Goal: Find specific page/section: Find specific page/section

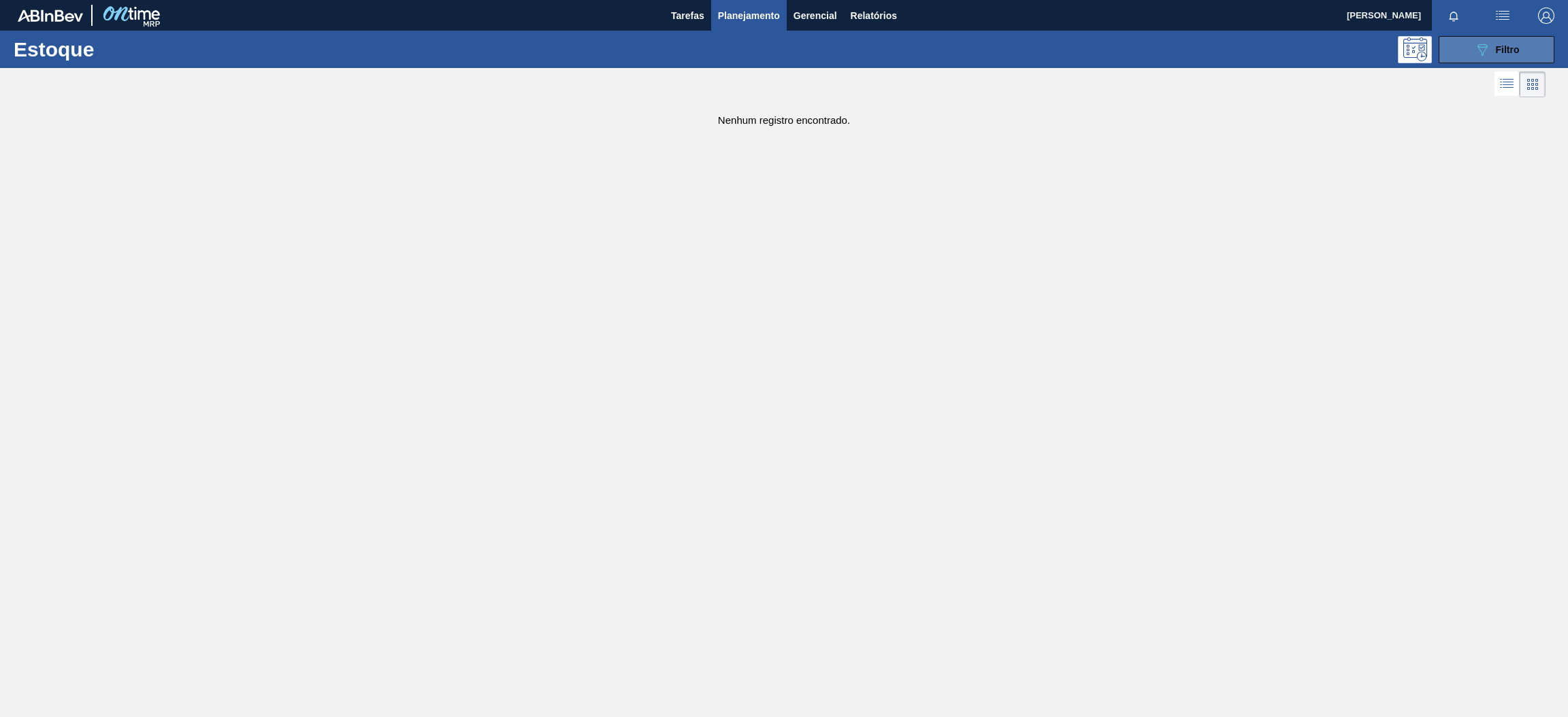
click at [1487, 55] on icon "089F7B8B-B2A5-4AFE-B5C0-19BA573D28AC" at bounding box center [1482, 50] width 16 height 16
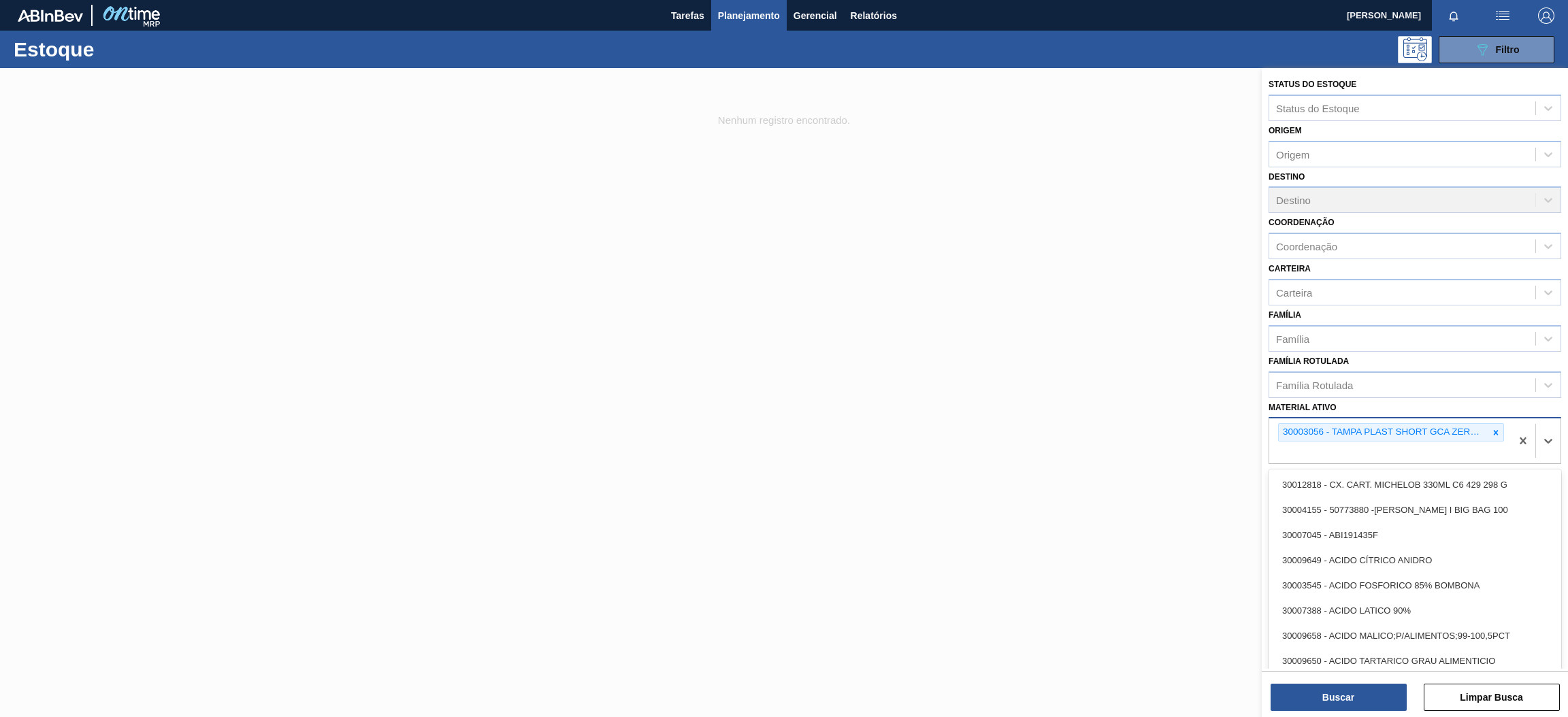
click at [1508, 434] on div "30003056 - TAMPA PLAST SHORT GCA ZERO S/ LINER" at bounding box center [1390, 440] width 241 height 45
click at [1493, 428] on icon at bounding box center [1496, 433] width 10 height 10
paste ativo "30003513"
type ativo "30003513"
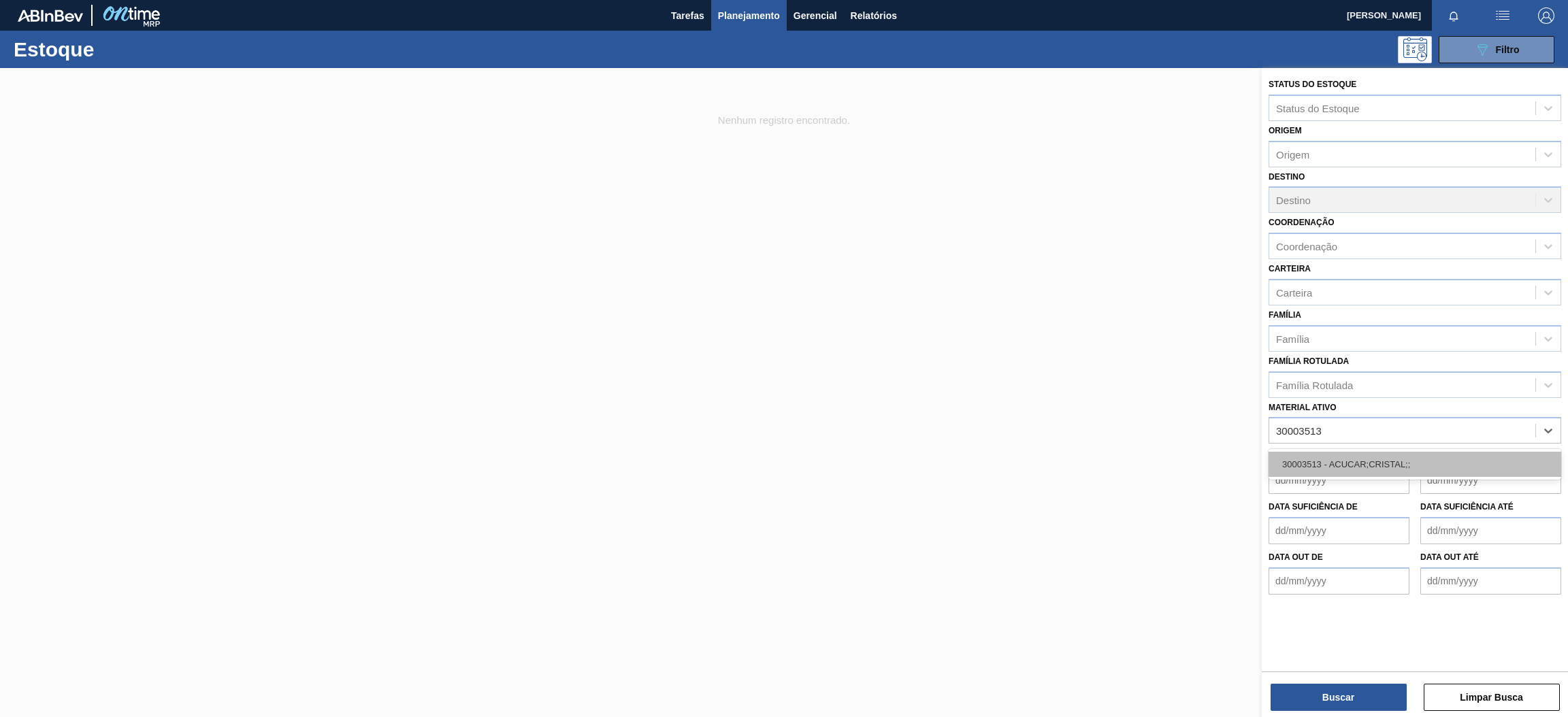
click at [1353, 458] on div "30003513 - ACUCAR;CRISTAL;;" at bounding box center [1415, 464] width 293 height 25
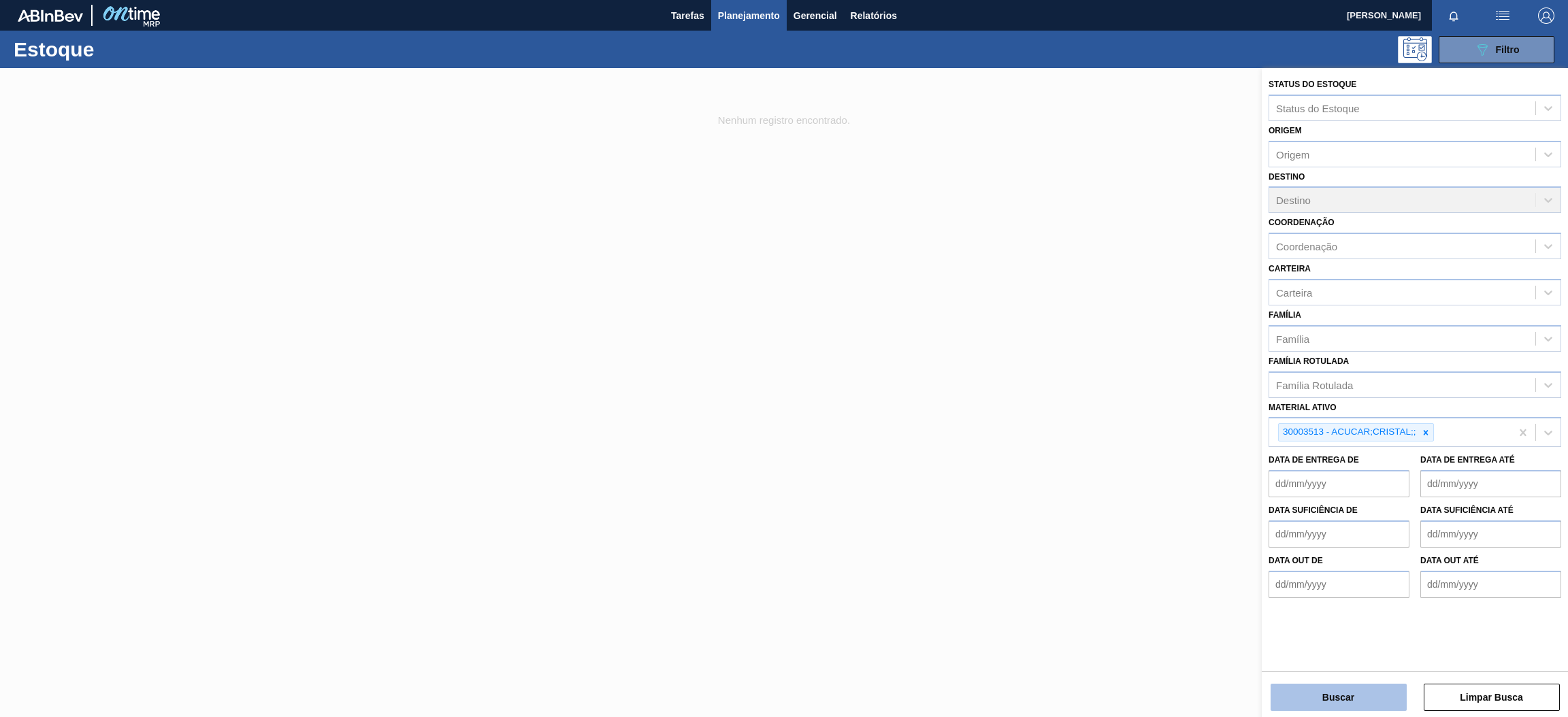
click at [1289, 692] on button "Buscar" at bounding box center [1338, 697] width 136 height 27
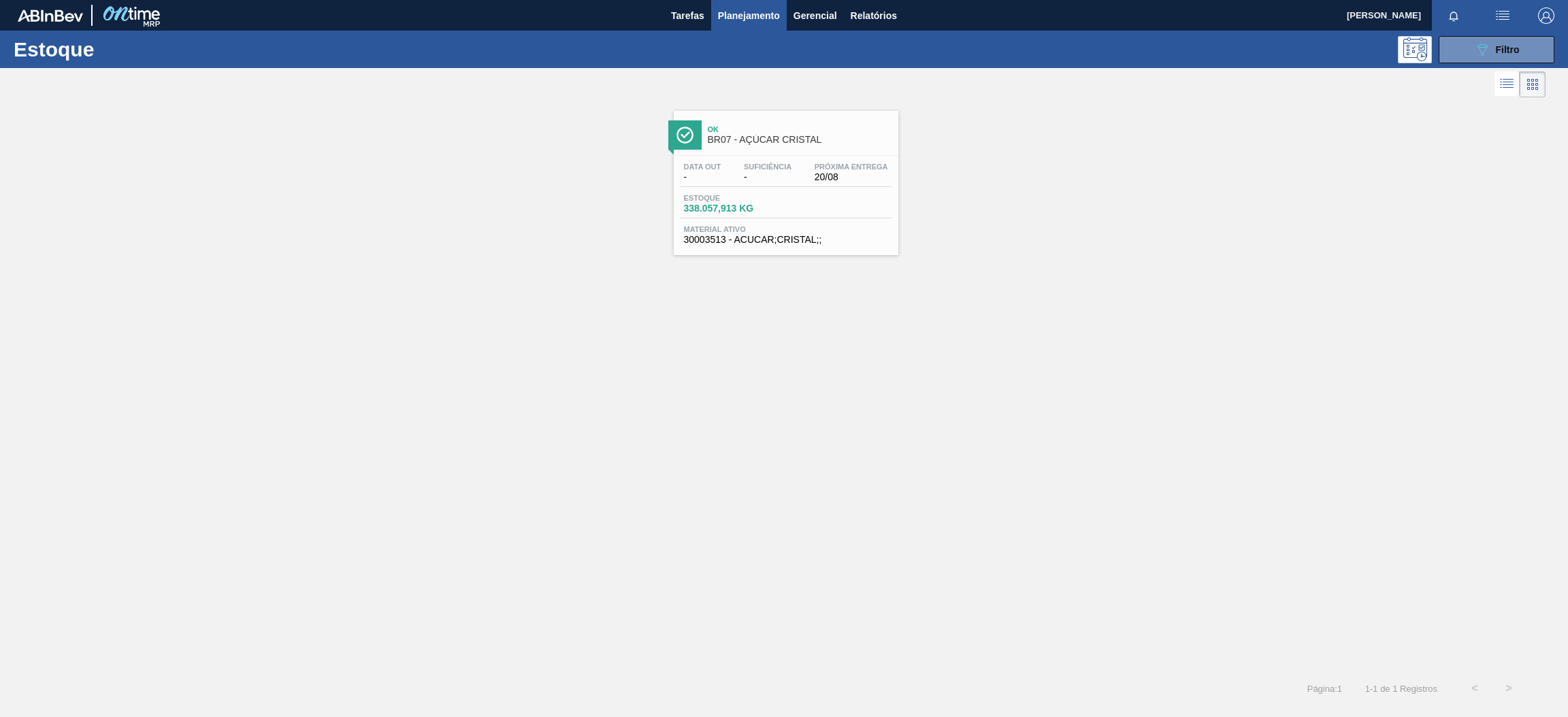
click at [820, 120] on div "Ok BR07 - AÇÚCAR CRISTAL" at bounding box center [800, 135] width 184 height 31
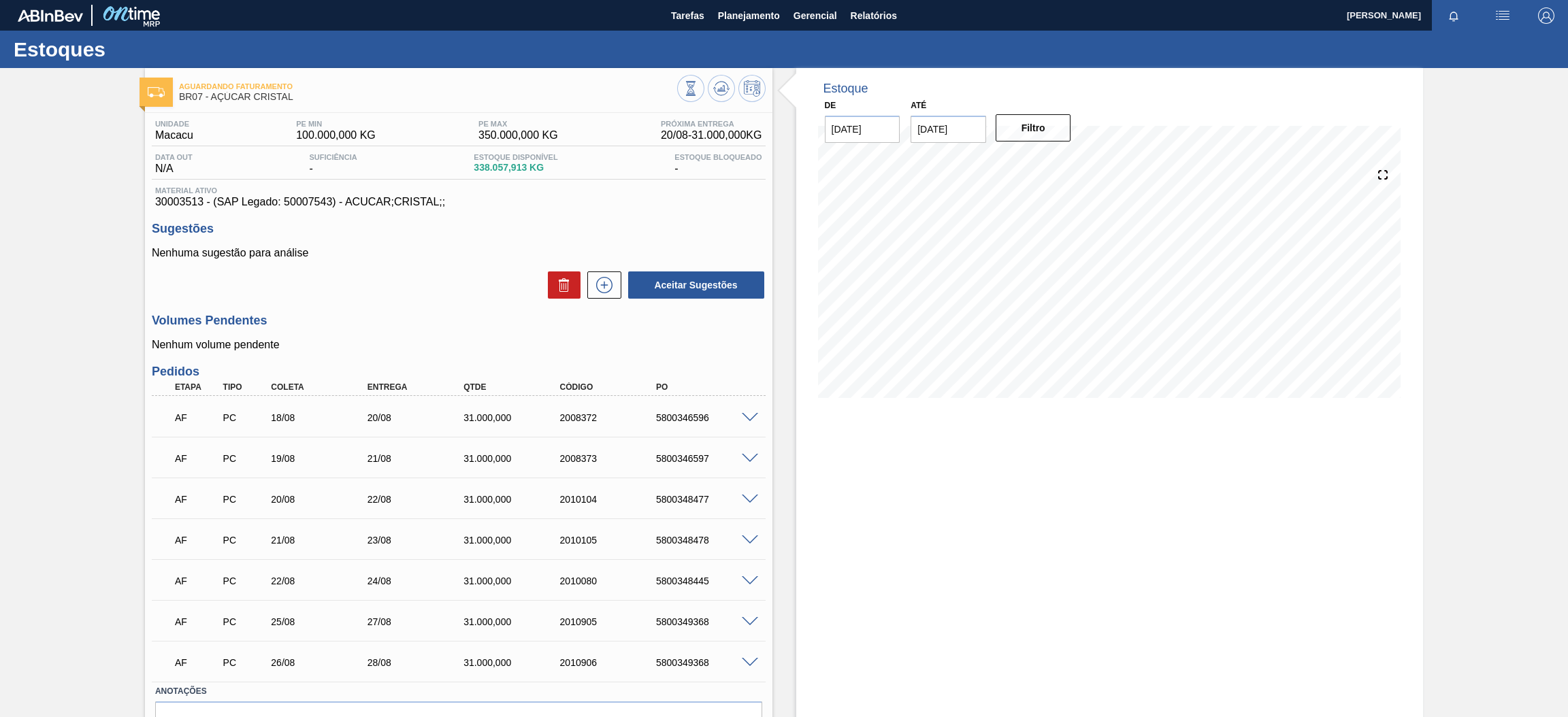
click at [267, 343] on p "Nenhum volume pendente" at bounding box center [458, 344] width 613 height 12
